Goal: Information Seeking & Learning: Learn about a topic

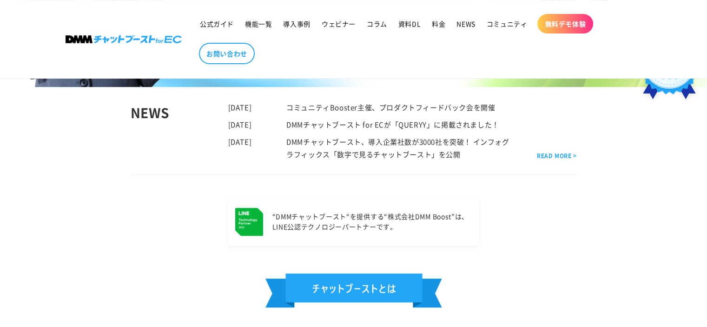
scroll to position [326, 0]
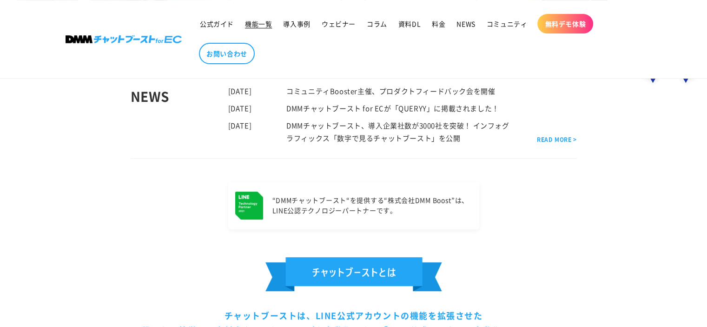
click at [255, 24] on span "機能一覧" at bounding box center [258, 24] width 27 height 8
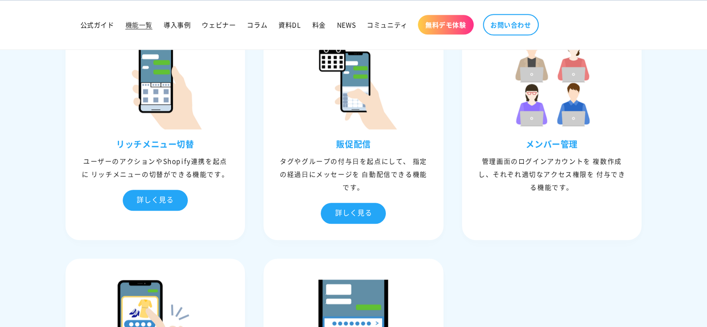
scroll to position [1012, 0]
